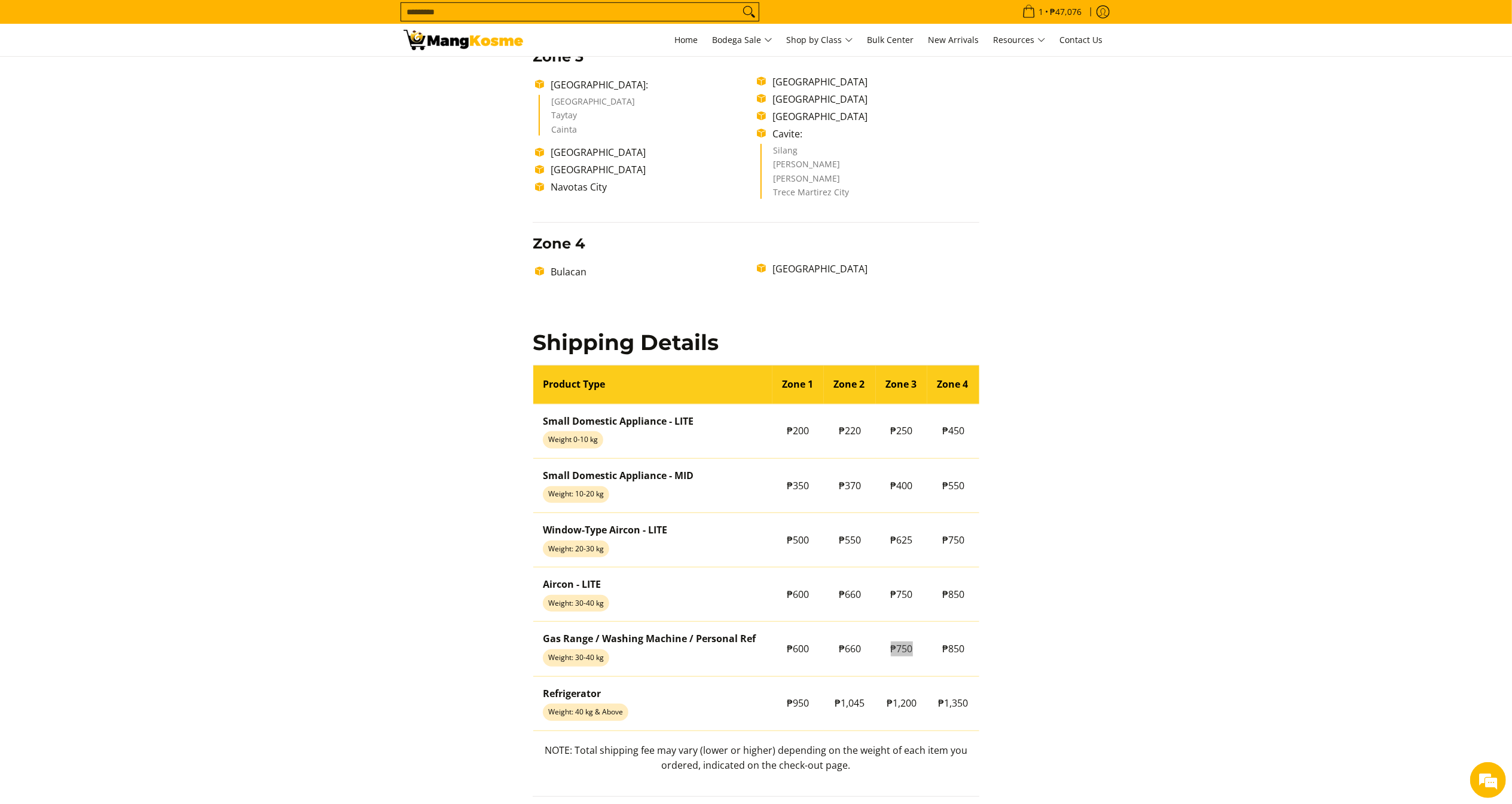
scroll to position [70, 0]
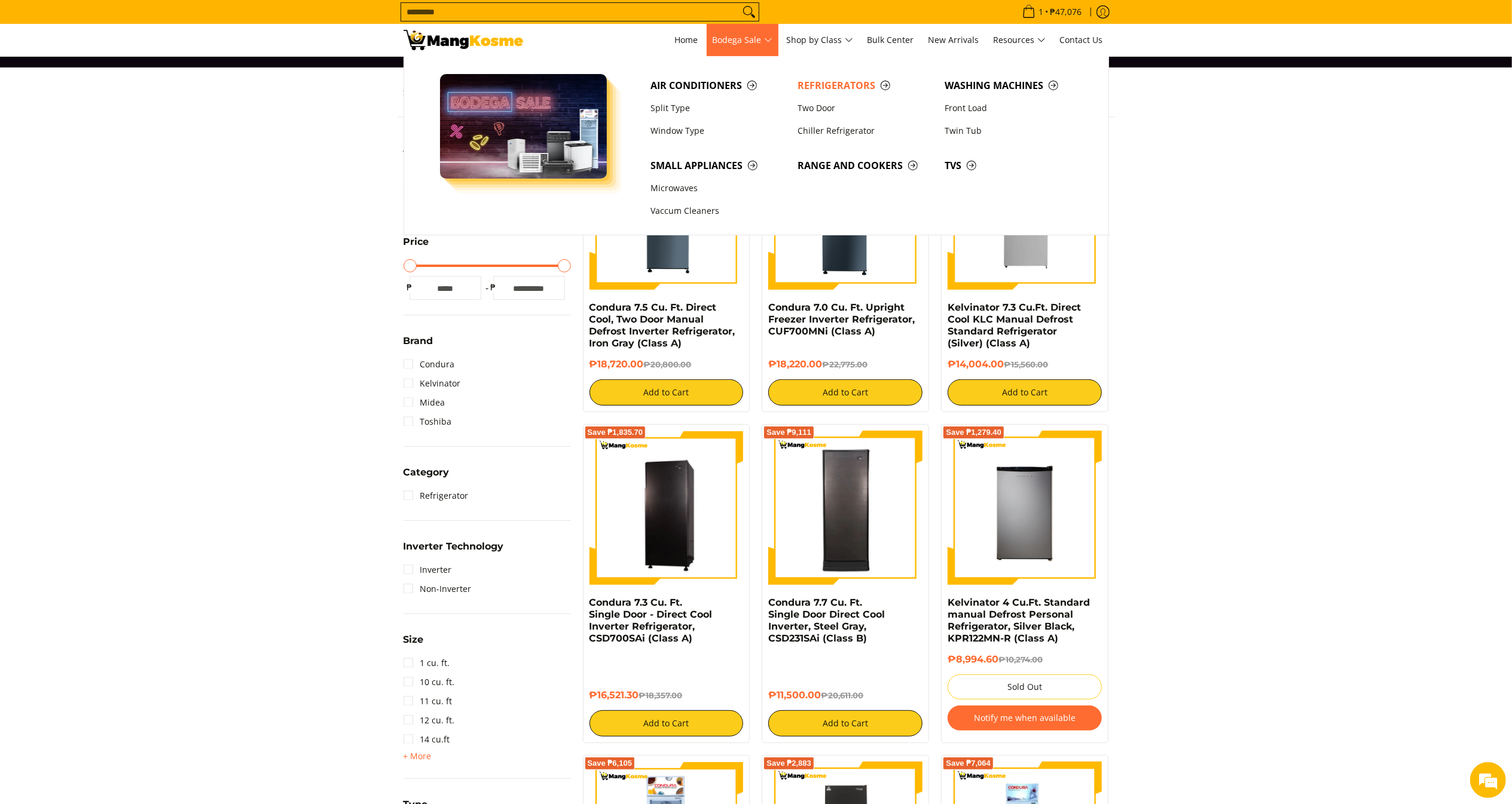
click at [746, 33] on span "Bodega Sale" at bounding box center [743, 40] width 60 height 15
